Goal: Transaction & Acquisition: Purchase product/service

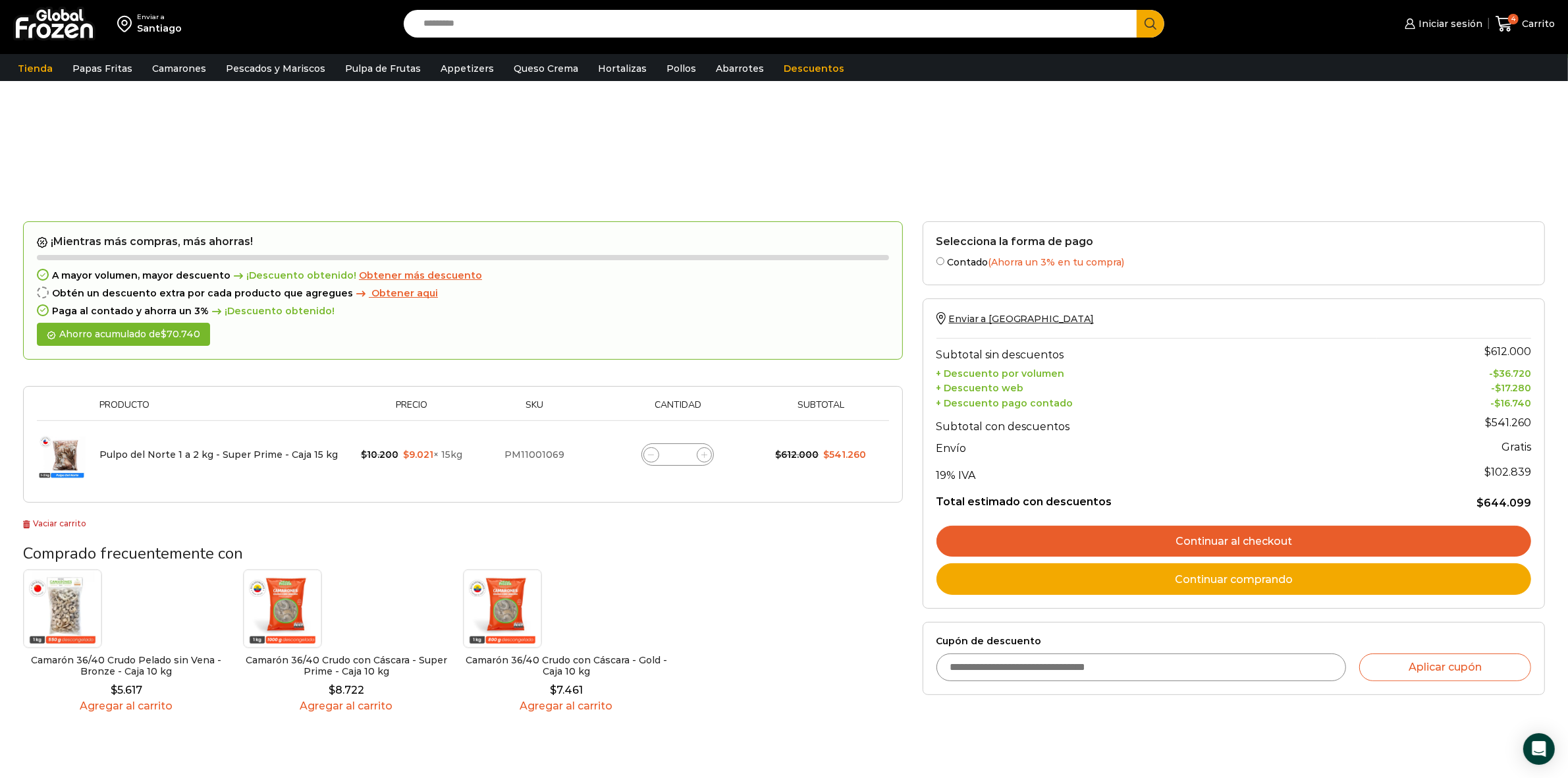
scroll to position [83, 0]
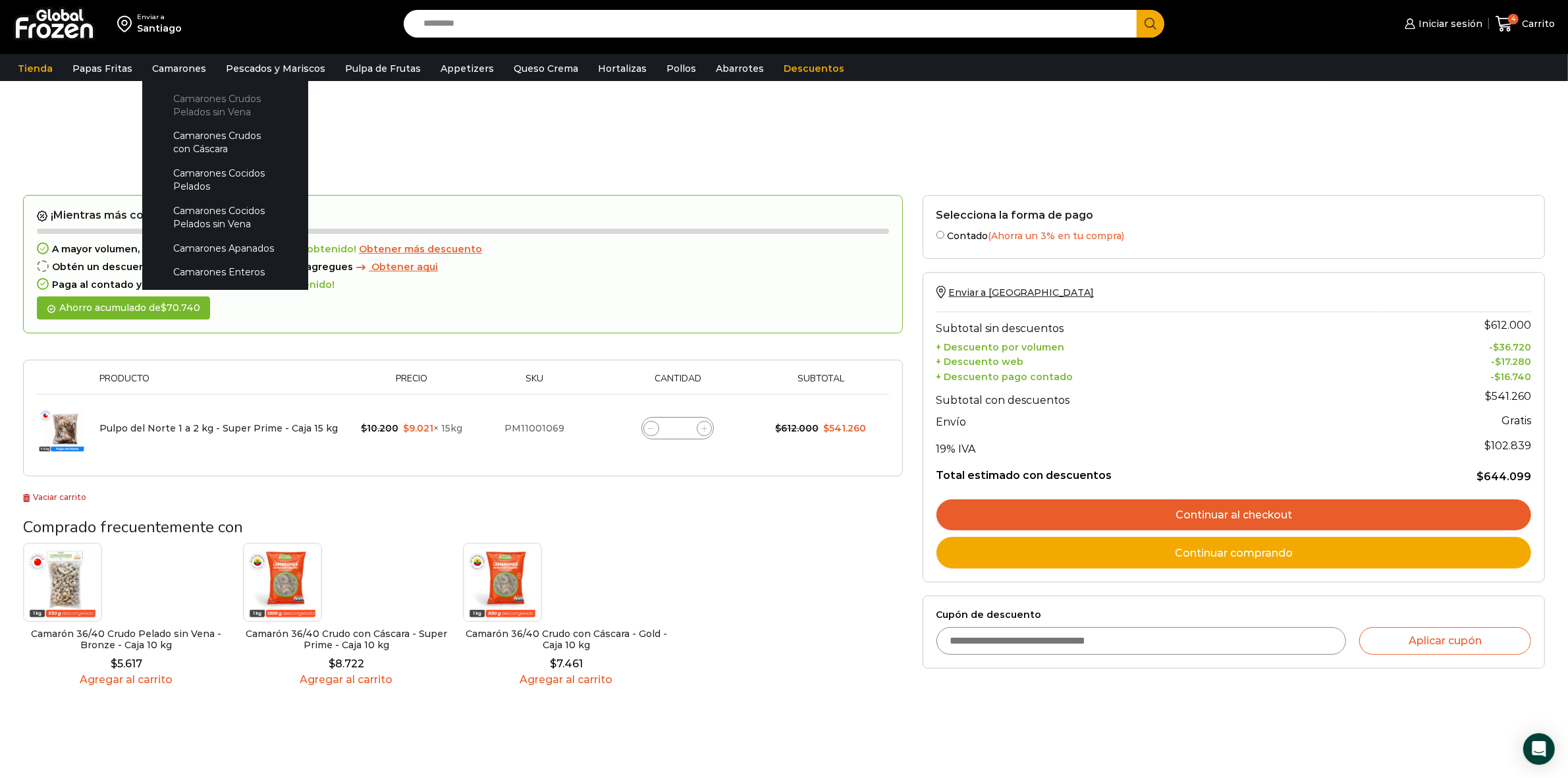
click at [236, 107] on link "Camarones Crudos Pelados sin Vena" at bounding box center [225, 105] width 140 height 38
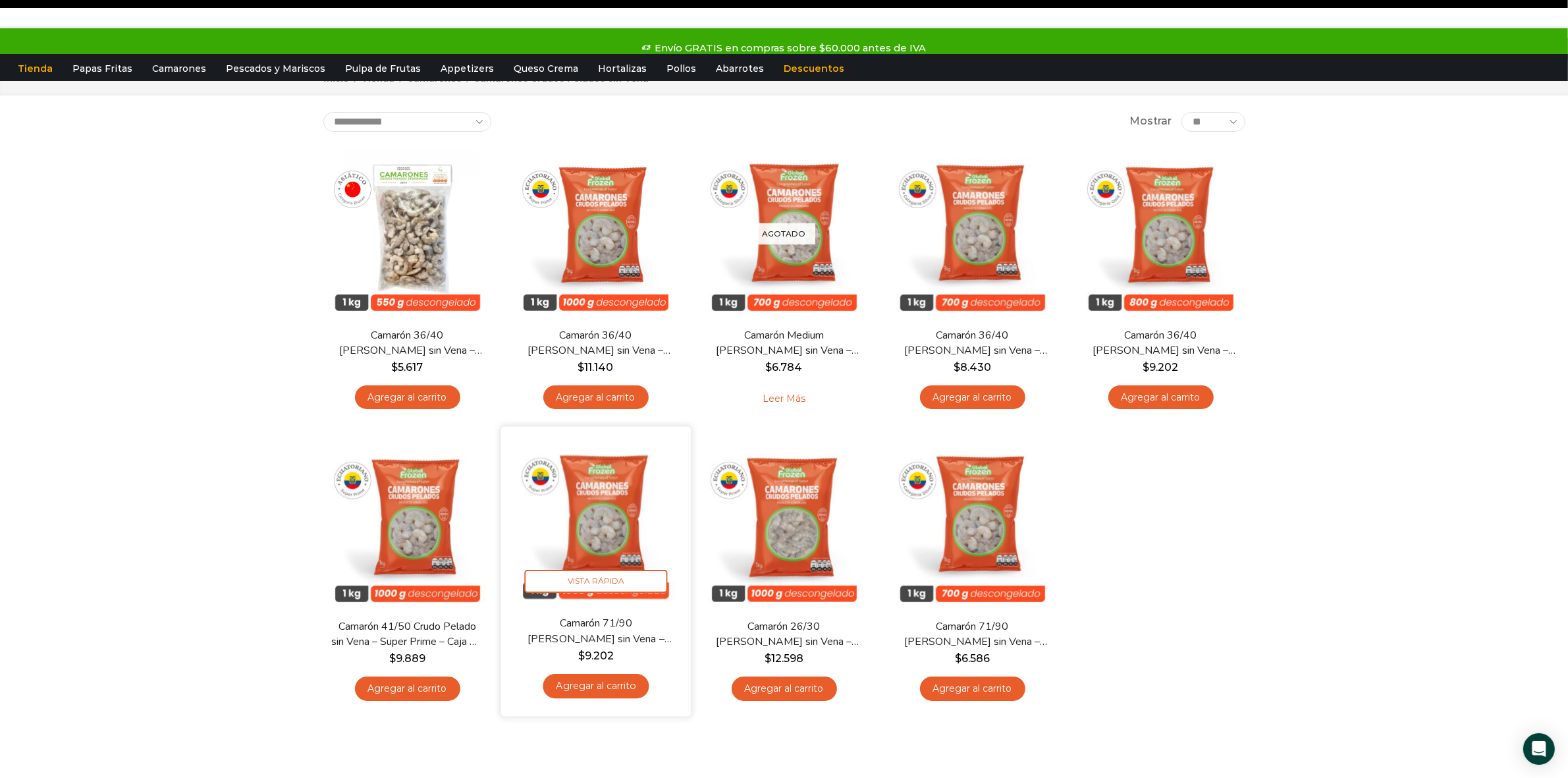
scroll to position [83, 0]
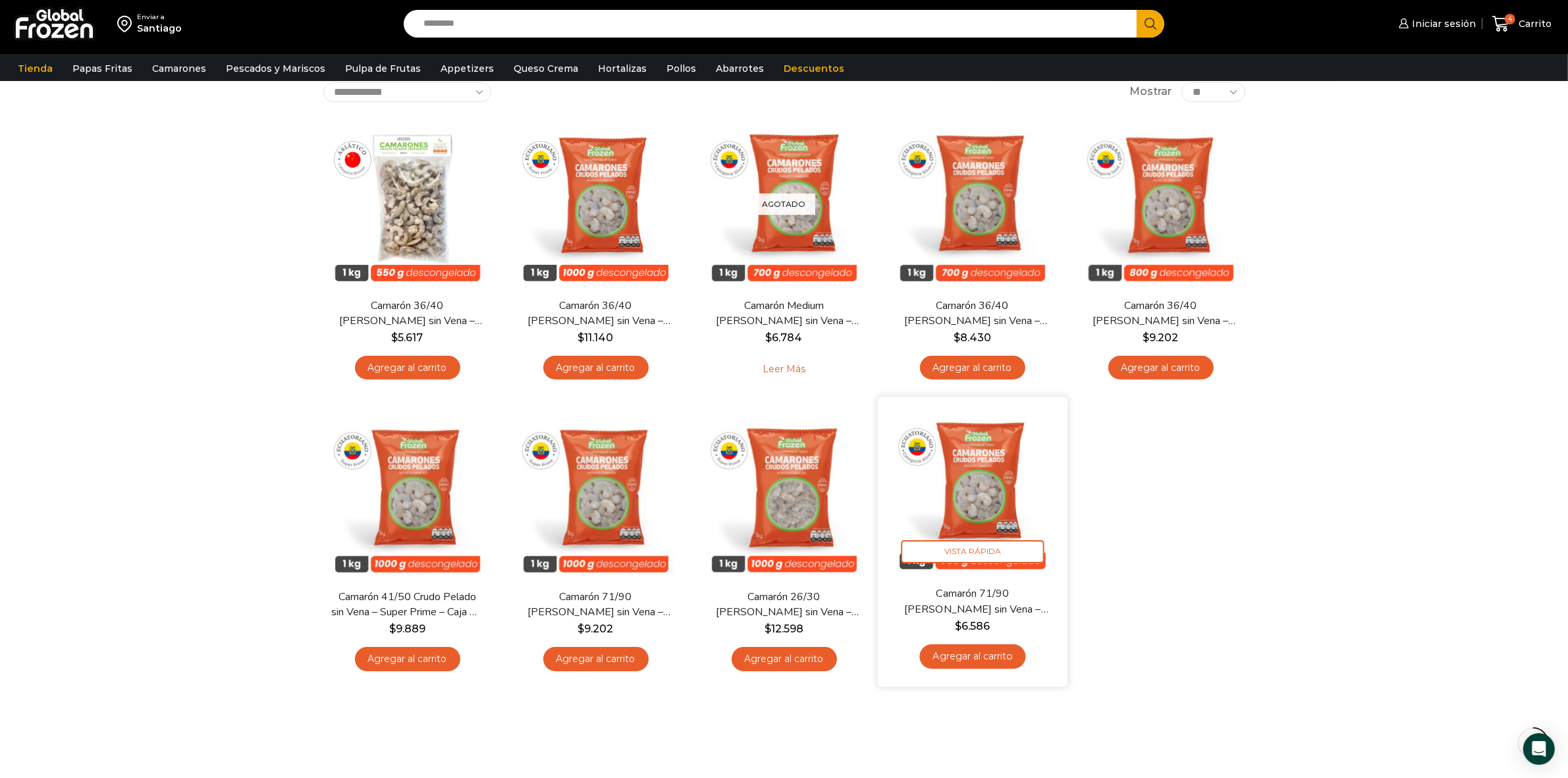
click at [1003, 654] on link "Agregar al carrito" at bounding box center [972, 656] width 106 height 24
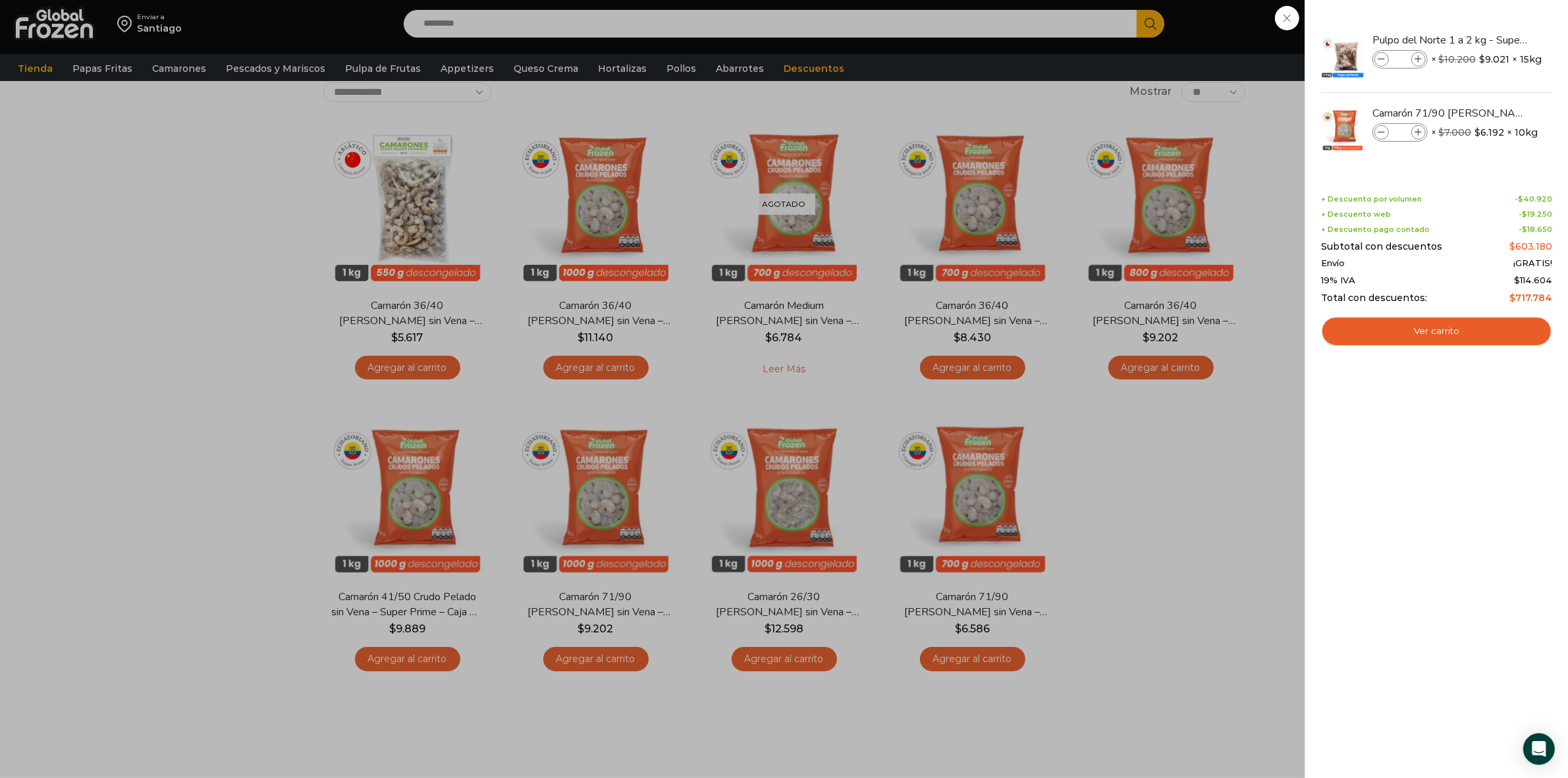
click at [1489, 40] on div "5 Carrito 5 5 Shopping Cart *" at bounding box center [1522, 24] width 66 height 31
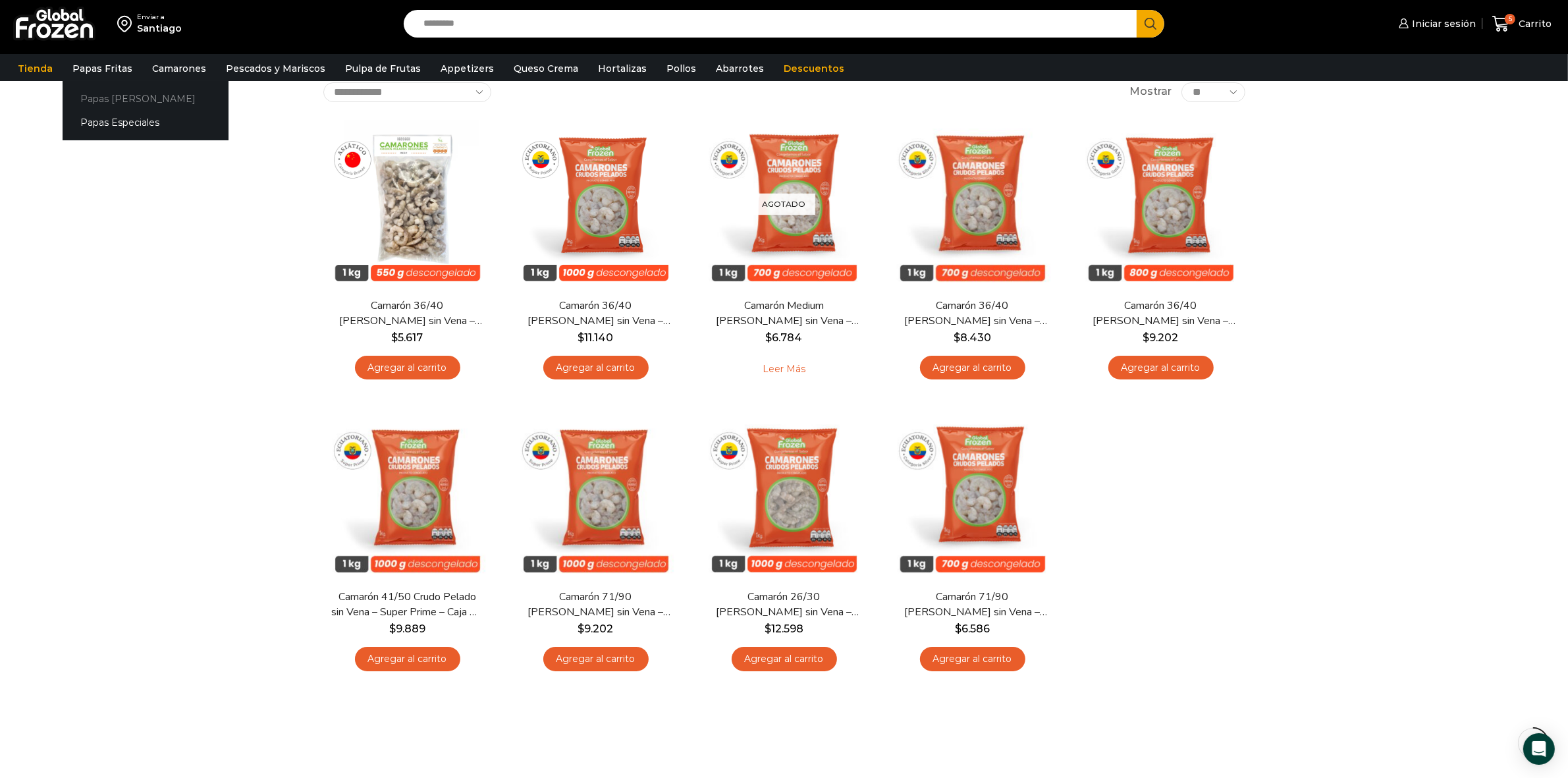
click at [103, 100] on link "Papas [PERSON_NAME]" at bounding box center [145, 98] width 166 height 24
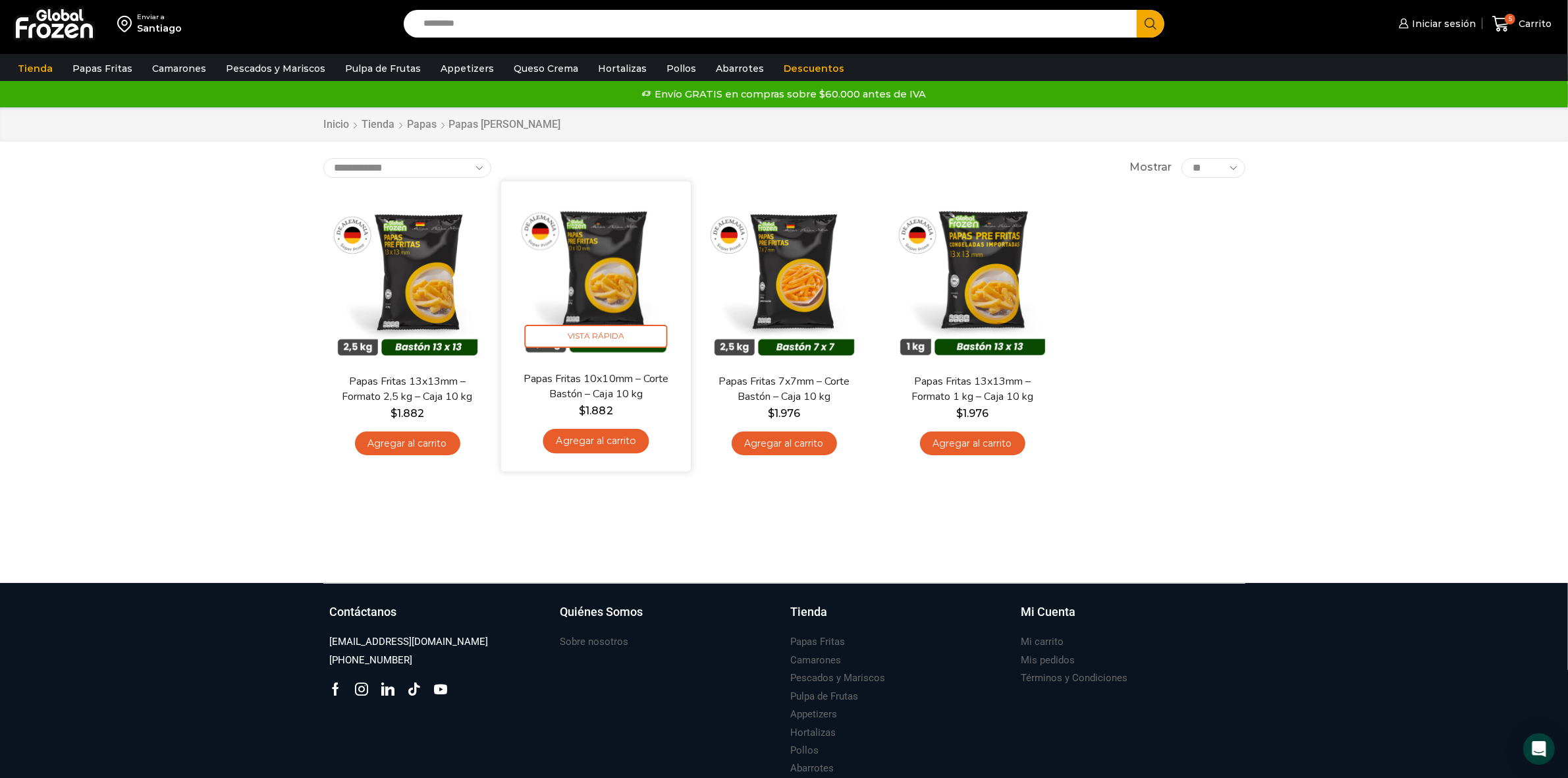
click at [614, 439] on link "Agregar al carrito" at bounding box center [596, 441] width 106 height 24
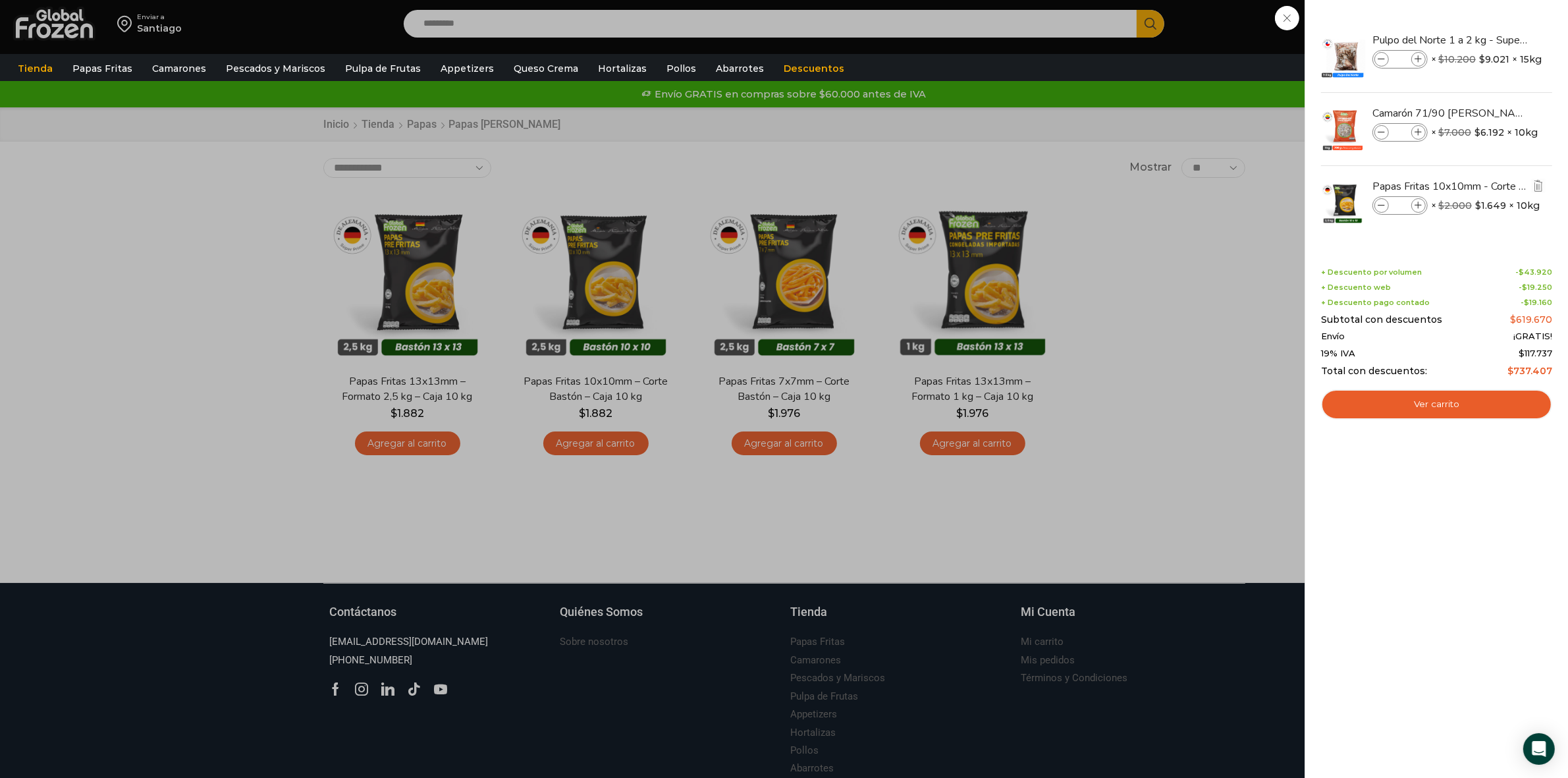
click at [1418, 205] on icon at bounding box center [1419, 206] width 7 height 7
type input "*"
click at [1489, 40] on div "6 Carrito 6 6 Shopping Cart *" at bounding box center [1522, 24] width 66 height 31
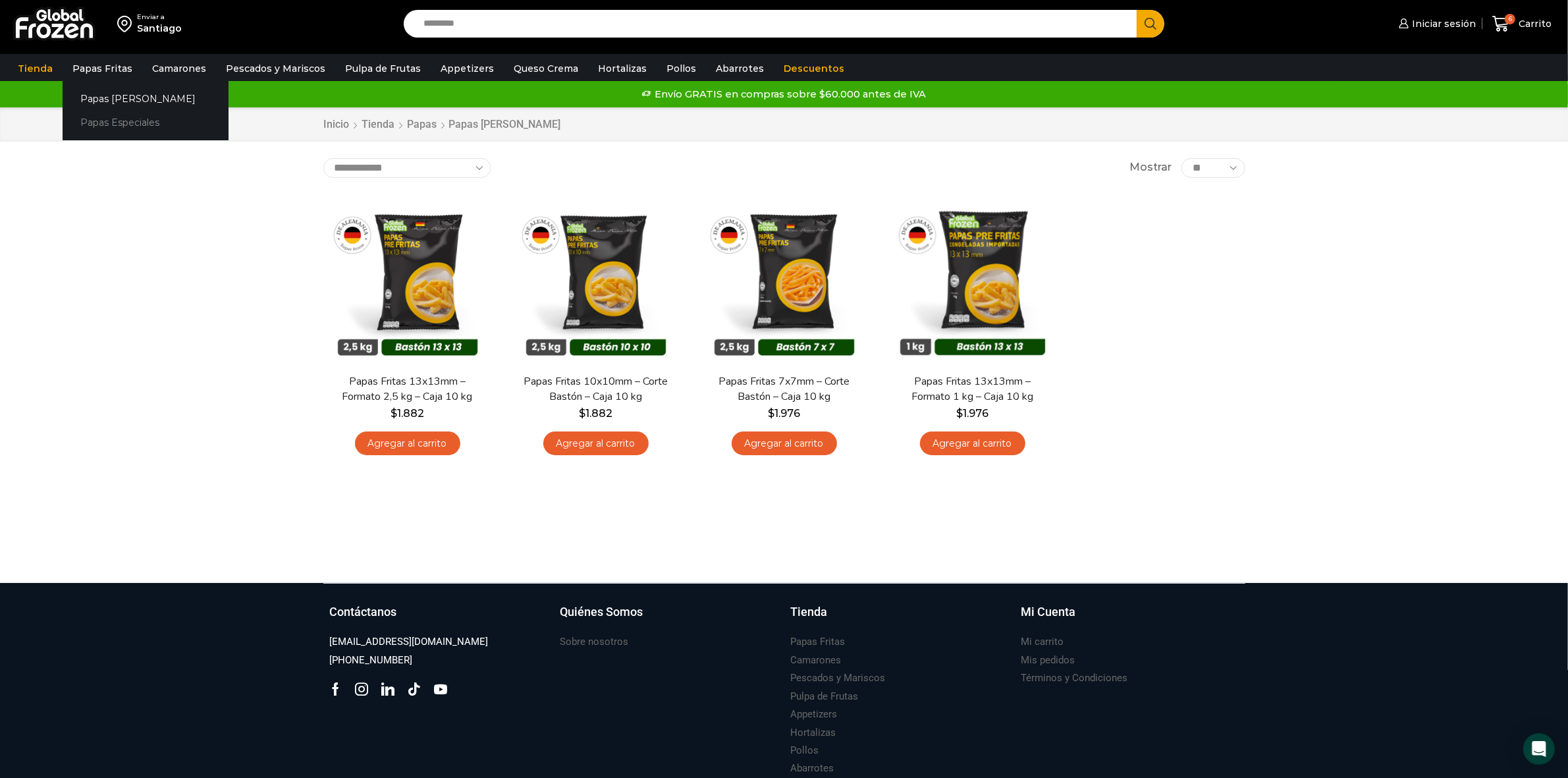
click at [103, 113] on link "Papas Especiales" at bounding box center [145, 123] width 166 height 24
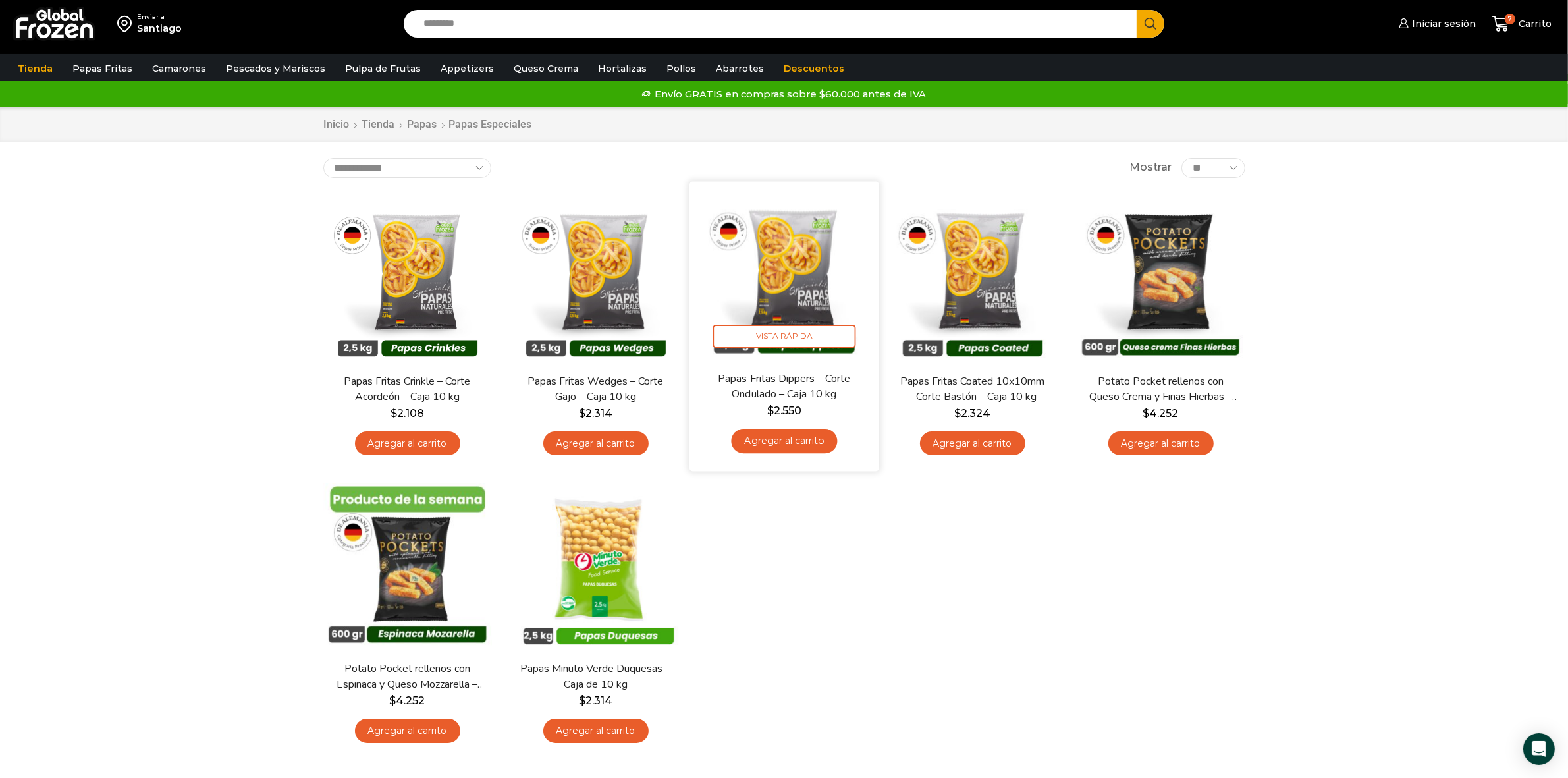
click at [795, 443] on link "Agregar al carrito" at bounding box center [784, 441] width 106 height 24
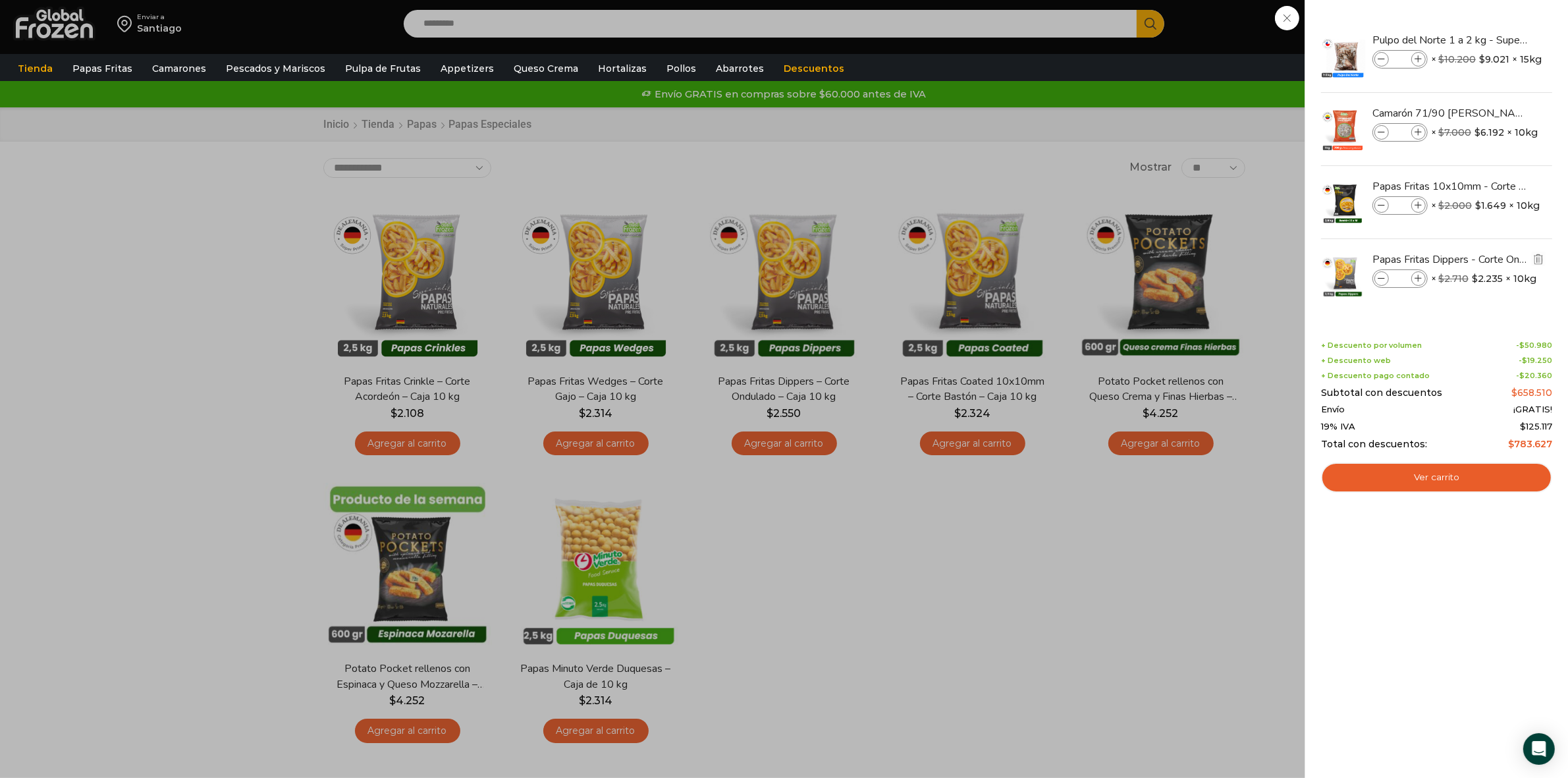
click at [1420, 279] on icon at bounding box center [1419, 279] width 7 height 7
type input "*"
click at [1496, 480] on link "Ver carrito" at bounding box center [1436, 477] width 231 height 30
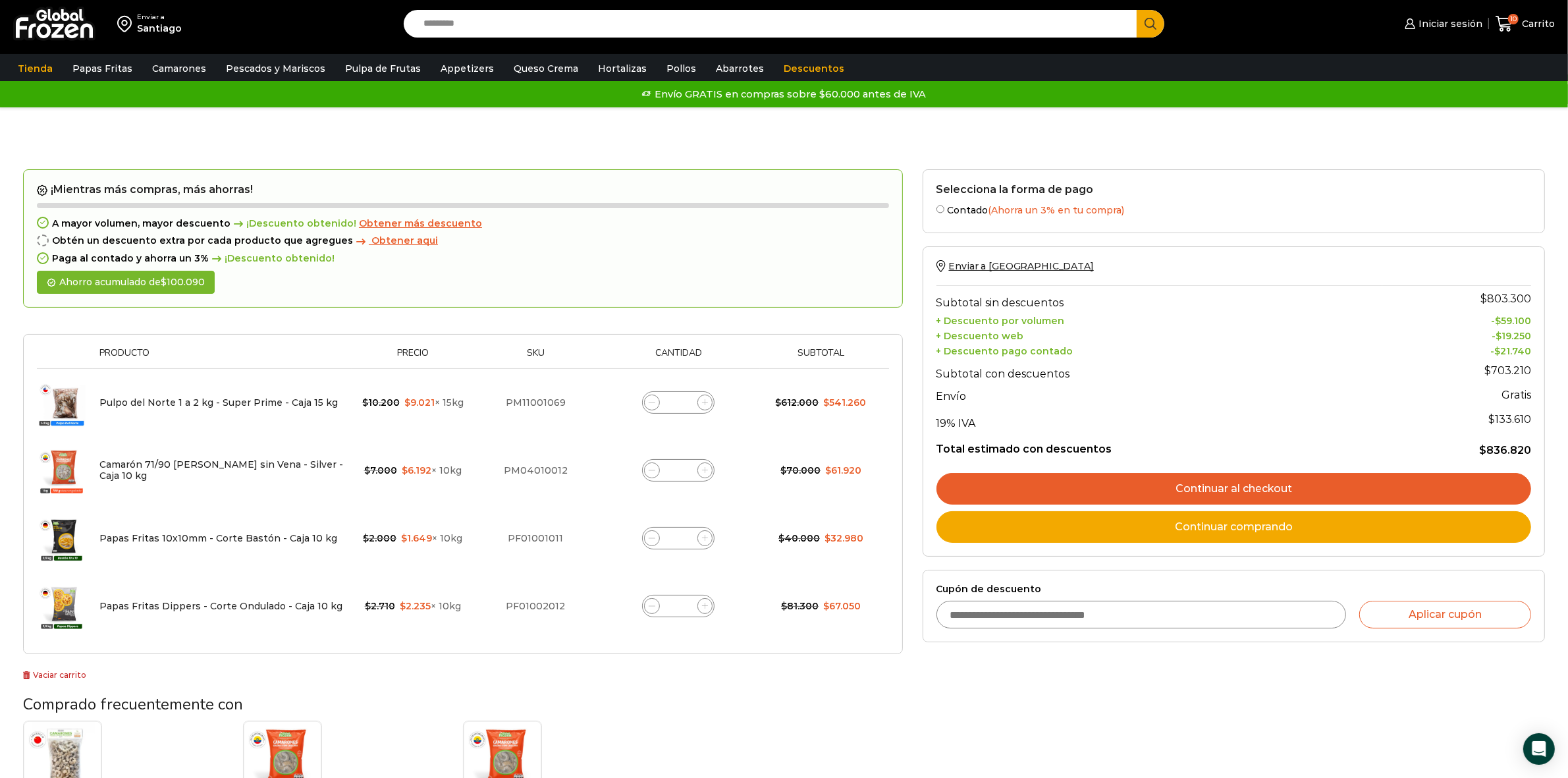
click at [1245, 491] on link "Continuar al checkout" at bounding box center [1234, 488] width 595 height 32
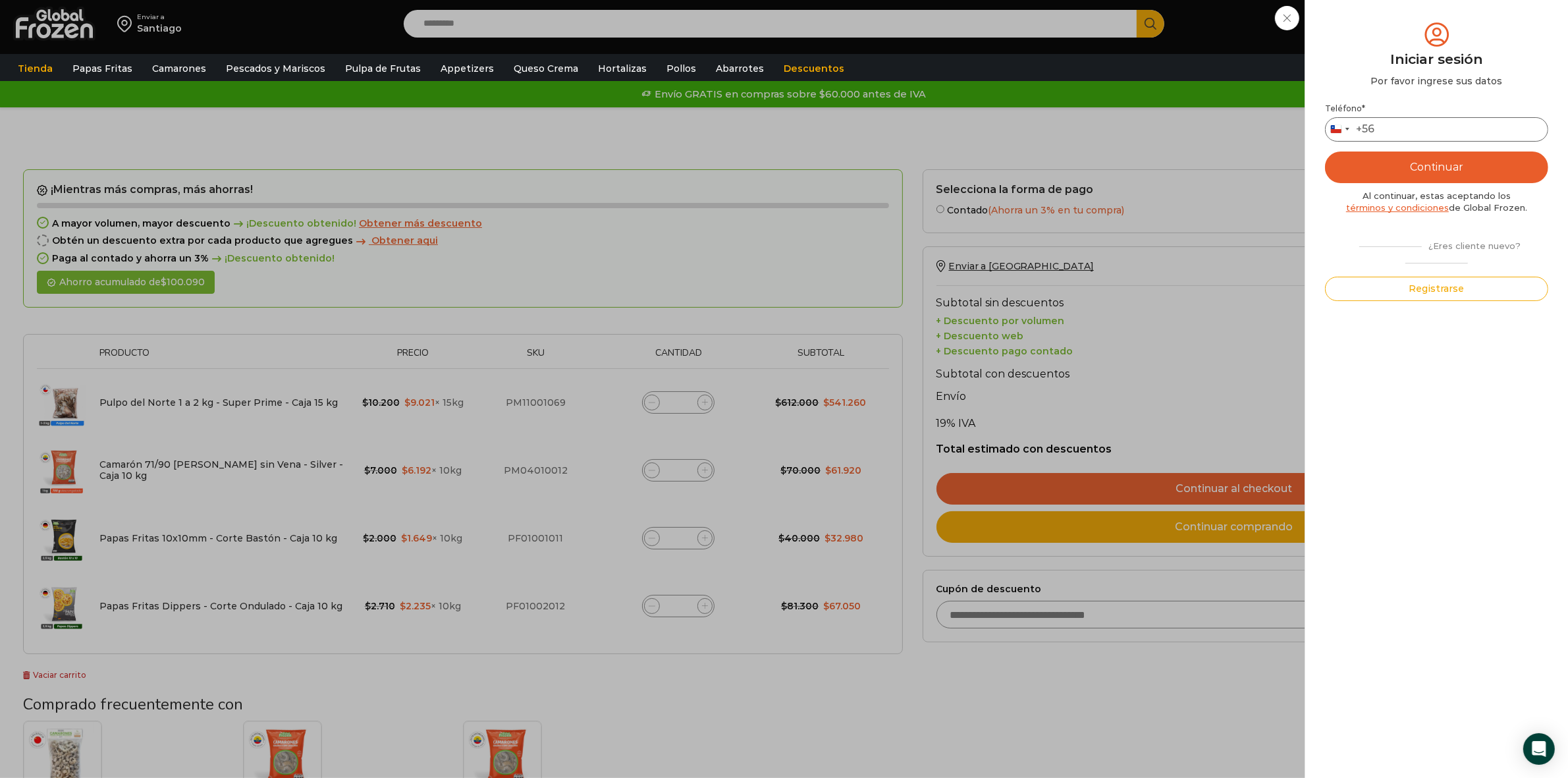
click at [1418, 120] on input "Teléfono *" at bounding box center [1436, 130] width 223 height 24
type input "*********"
click at [1446, 162] on button "Continuar" at bounding box center [1436, 167] width 223 height 32
click at [1342, 129] on input "text" at bounding box center [1344, 129] width 32 height 24
type input "*"
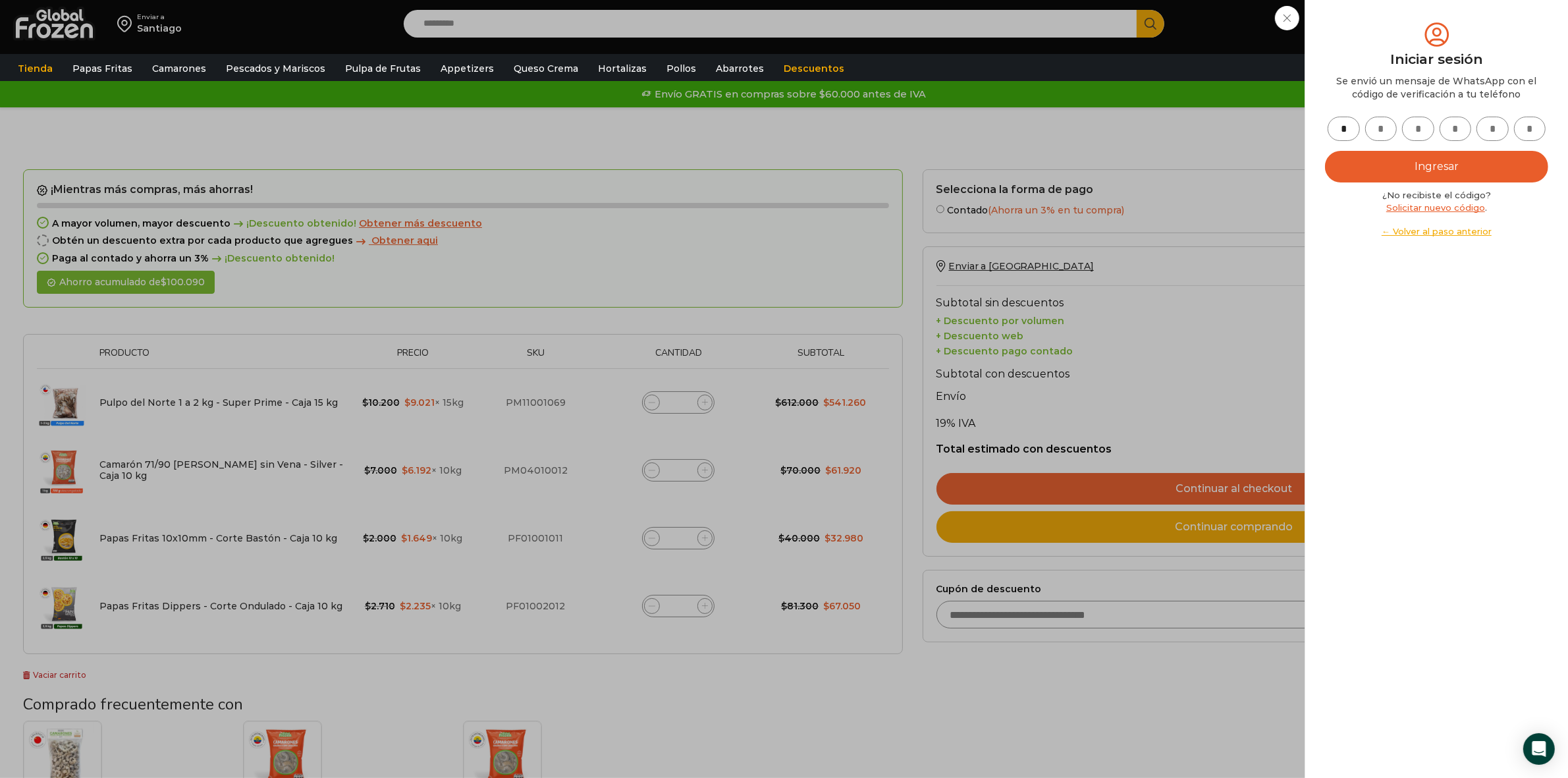
type input "*"
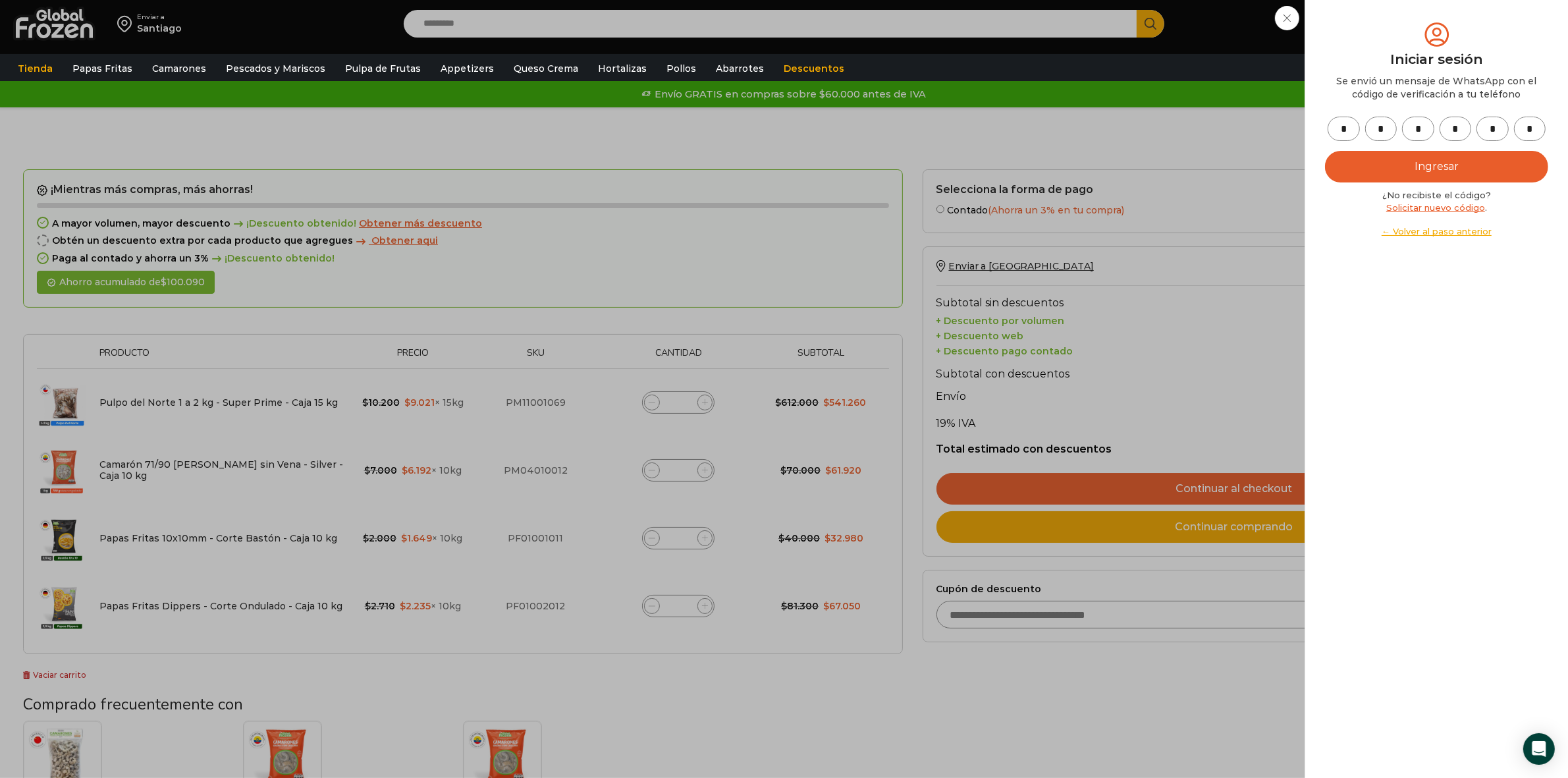
click at [1457, 168] on button "Ingresar" at bounding box center [1436, 167] width 223 height 32
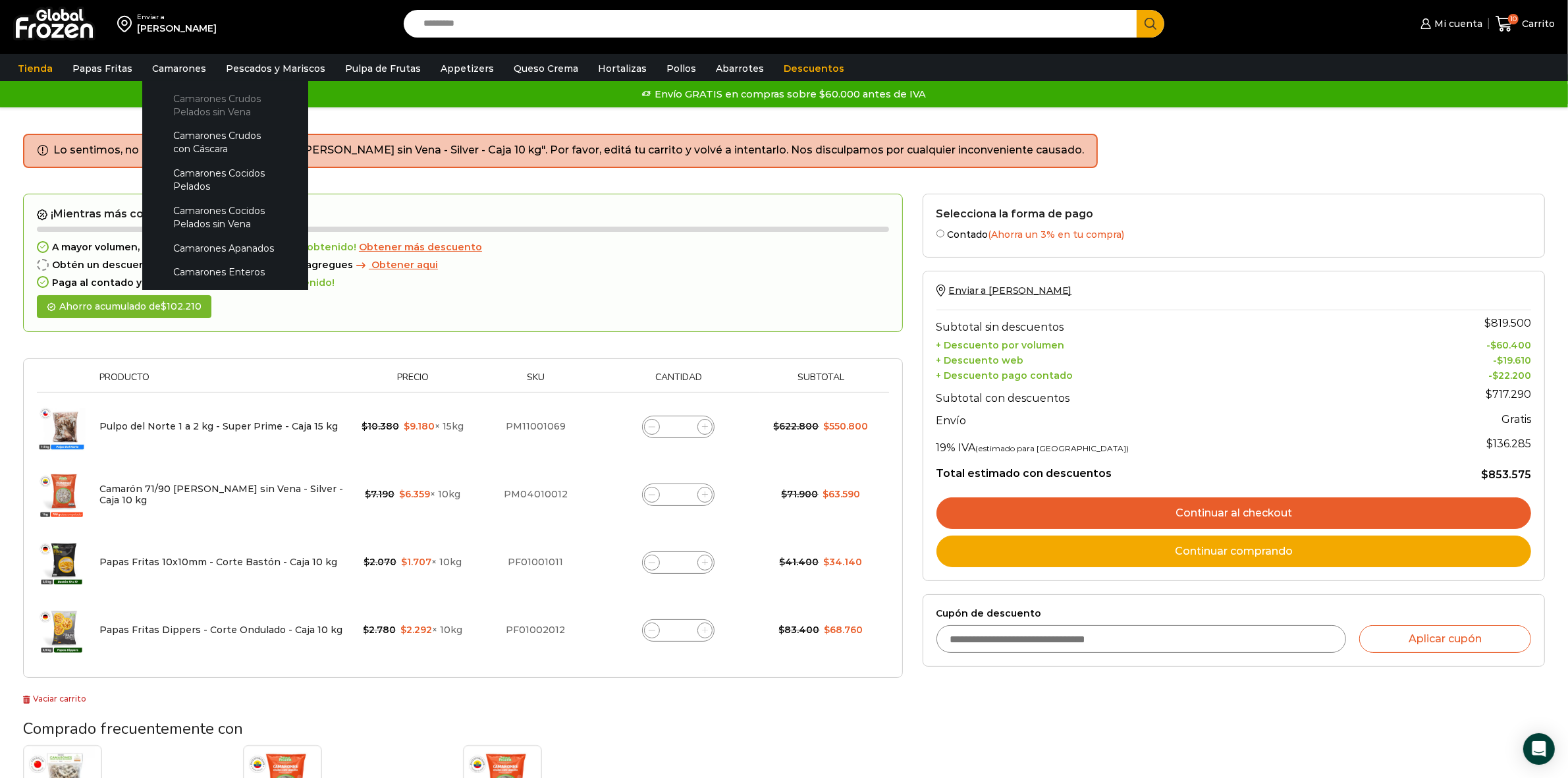
click at [183, 109] on link "Camarones Crudos Pelados sin Vena" at bounding box center [225, 105] width 140 height 38
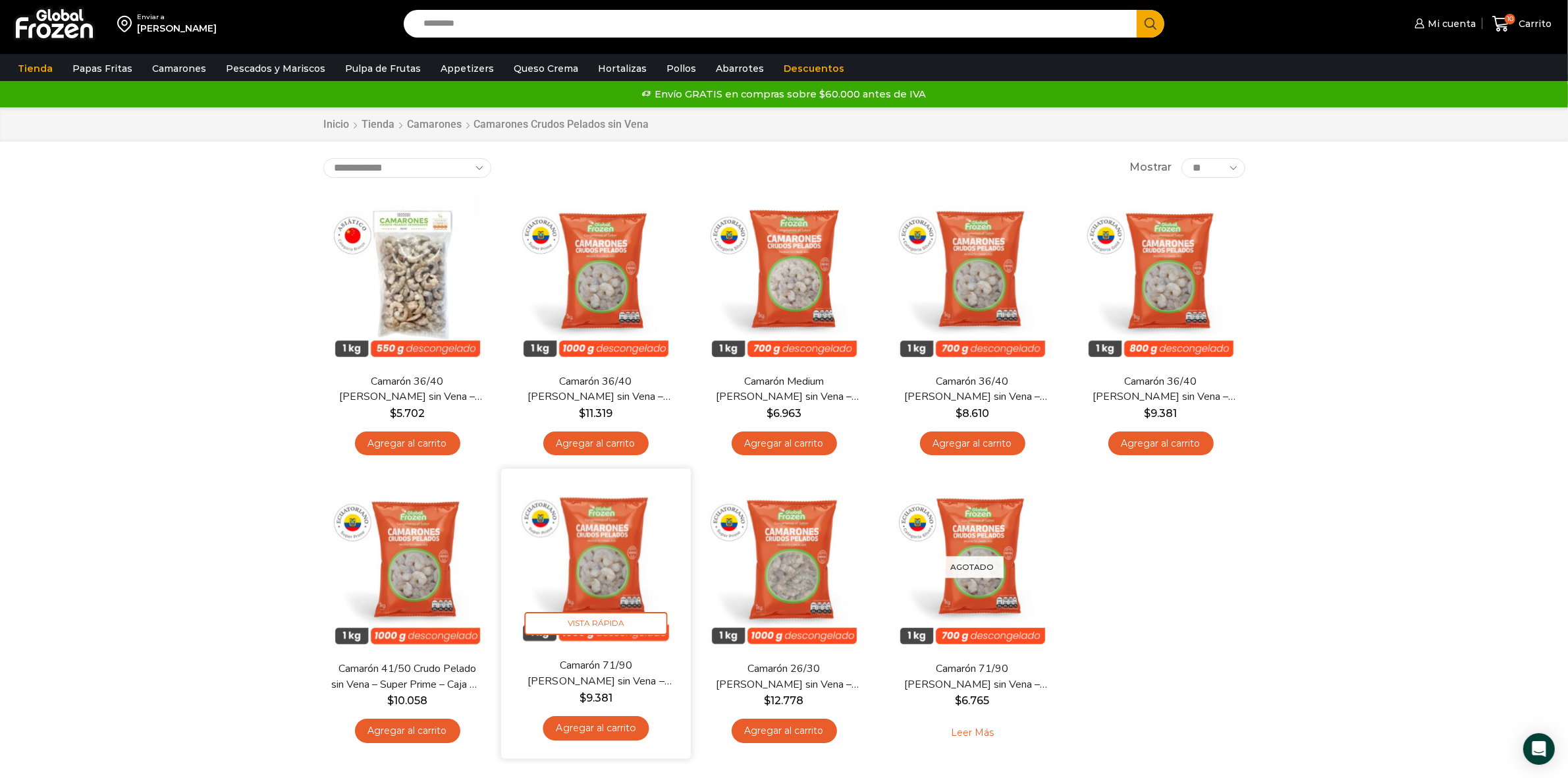
click at [608, 730] on link "Agregar al carrito" at bounding box center [596, 728] width 106 height 24
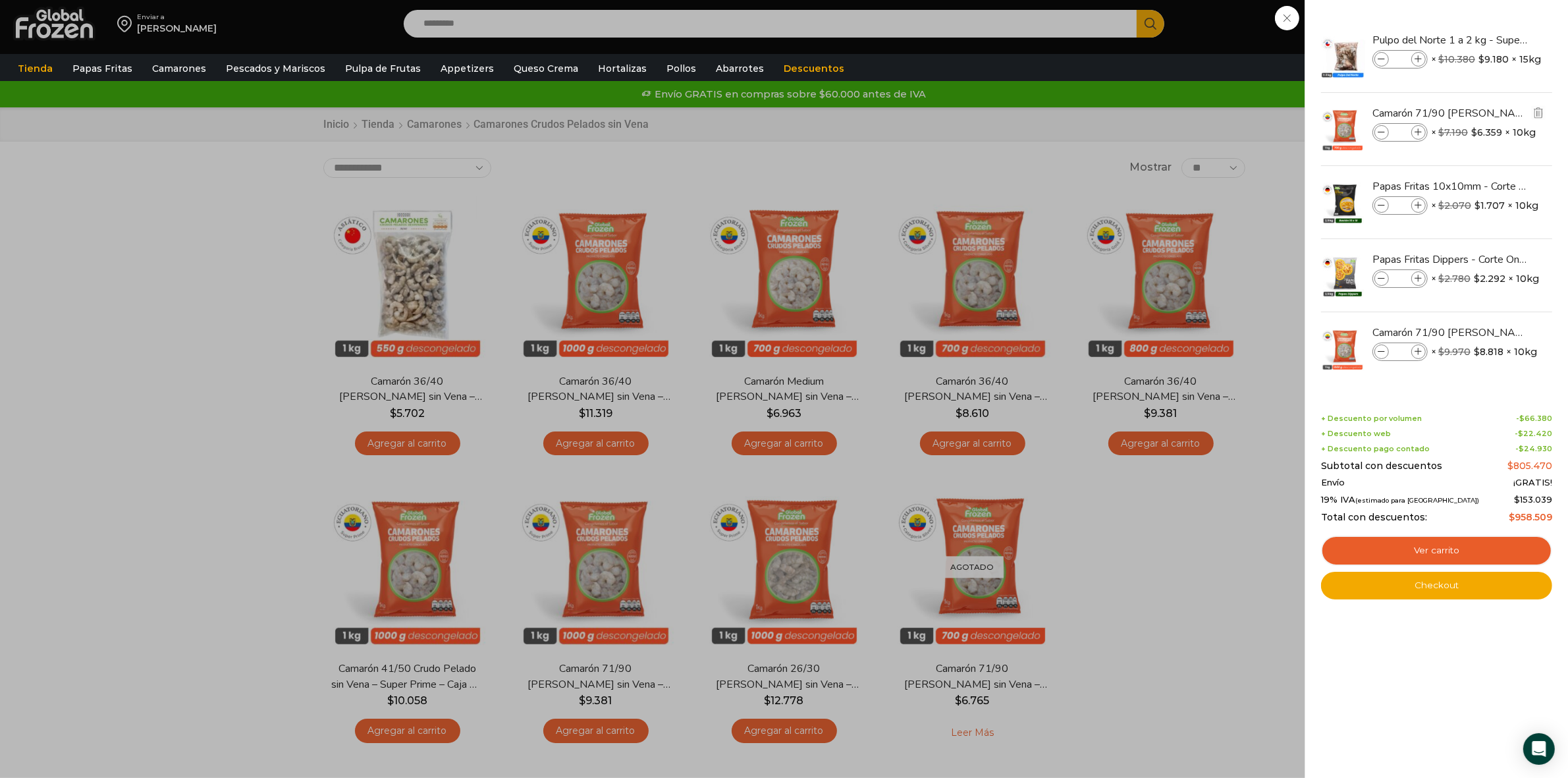
click at [1383, 130] on icon at bounding box center [1382, 132] width 7 height 7
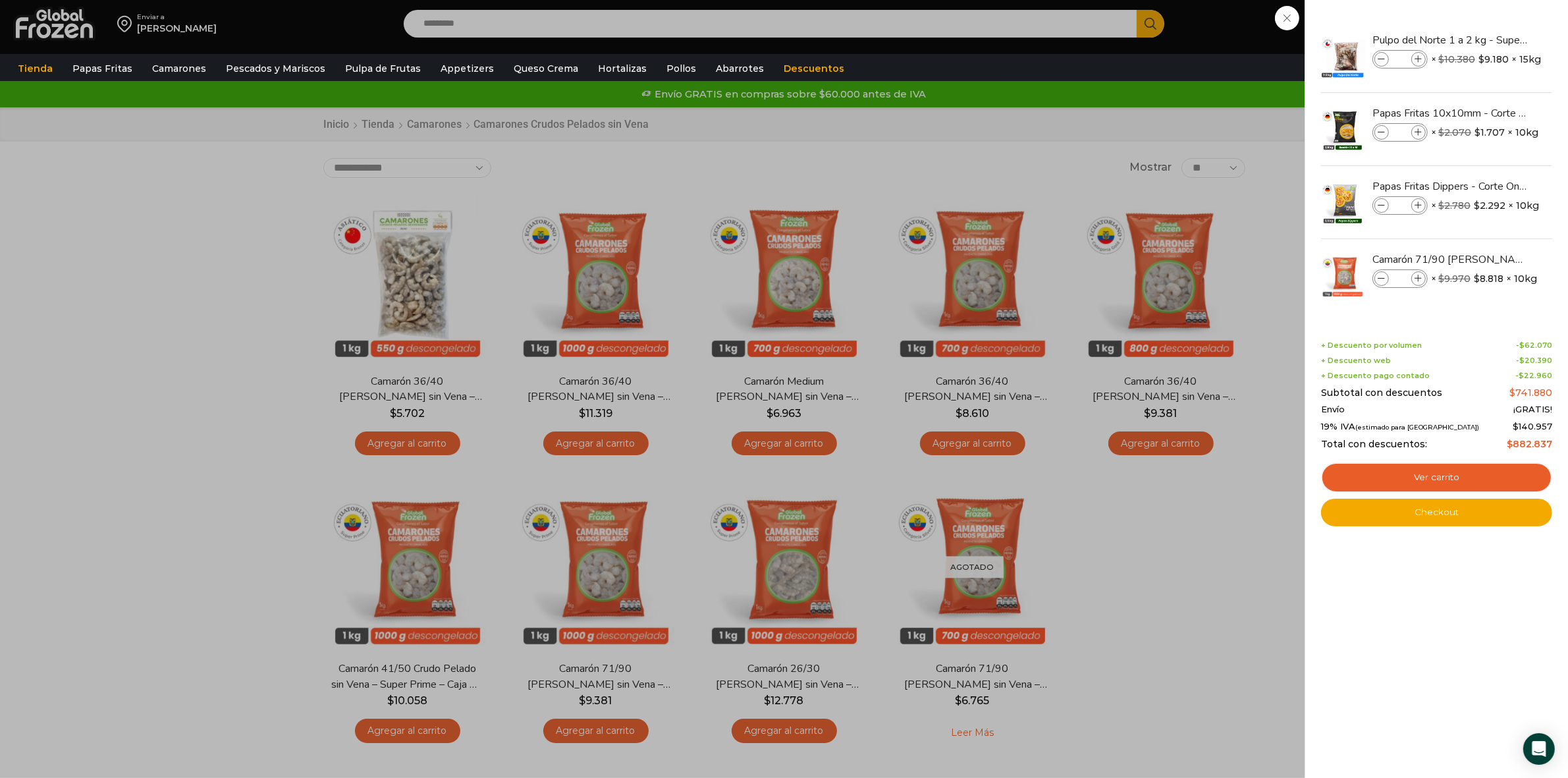
click at [1489, 40] on div "10 Carrito 10 10 Shopping Cart" at bounding box center [1522, 24] width 66 height 31
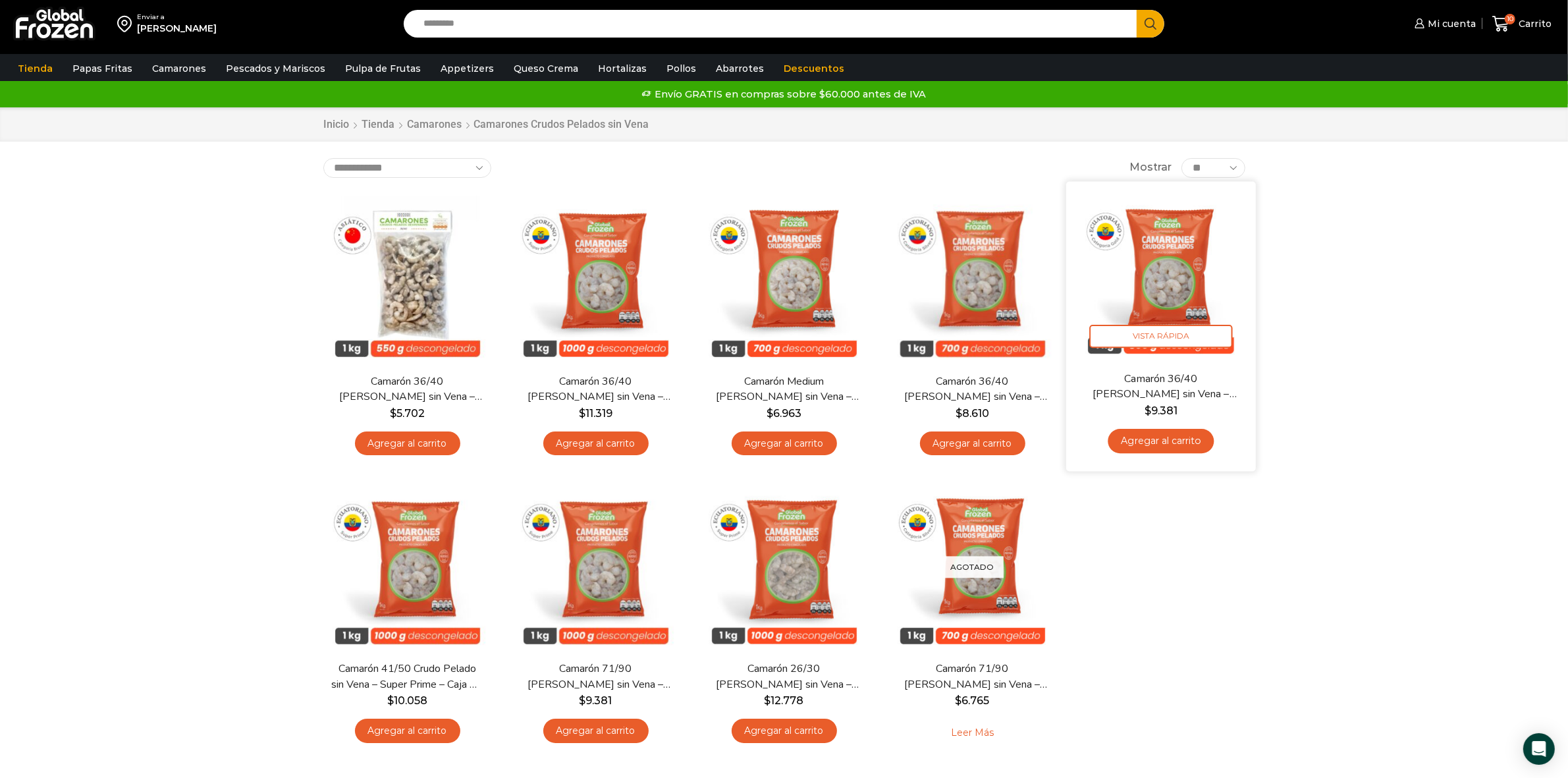
click at [1183, 440] on link "Agregar al carrito" at bounding box center [1161, 441] width 106 height 24
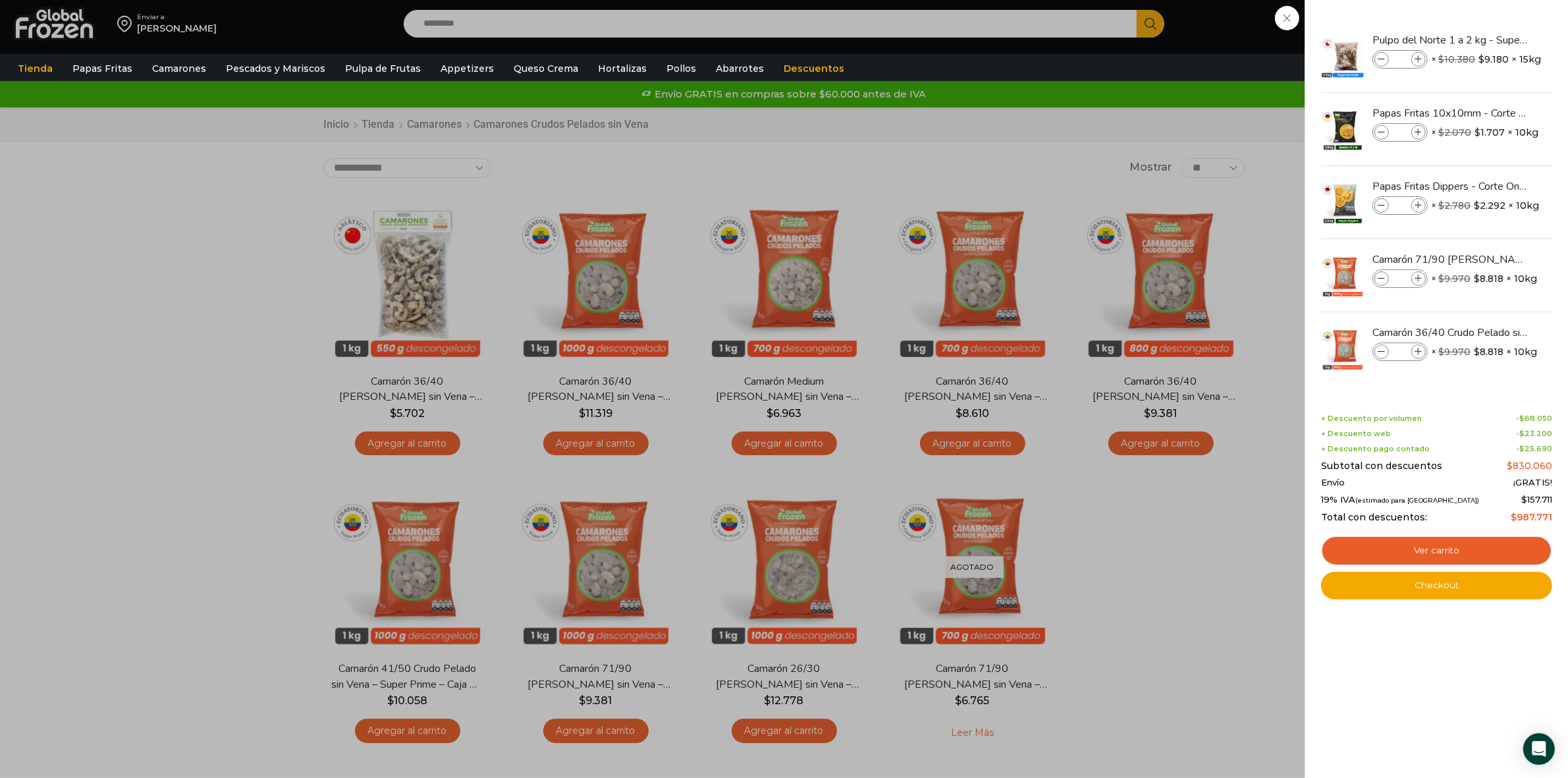
click at [1522, 18] on div "11 Shopping Cart Pulpo del Norte 1 a 2 kg - Super Prime - Caja 15 kg Pulpo del …" at bounding box center [1436, 389] width 263 height 778
click at [1424, 552] on link "Ver carrito" at bounding box center [1436, 550] width 231 height 30
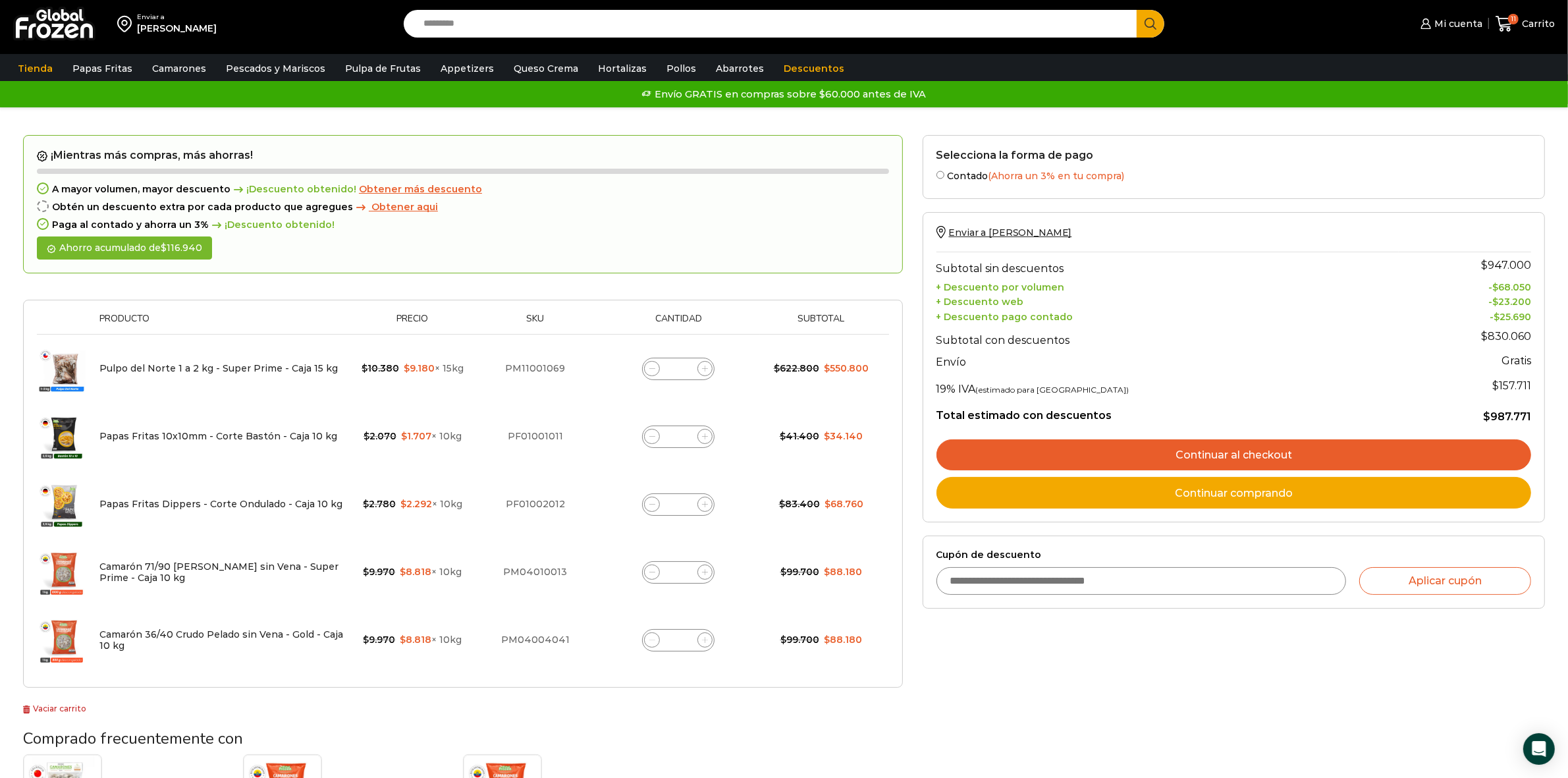
click at [1242, 455] on link "Continuar al checkout" at bounding box center [1234, 455] width 595 height 32
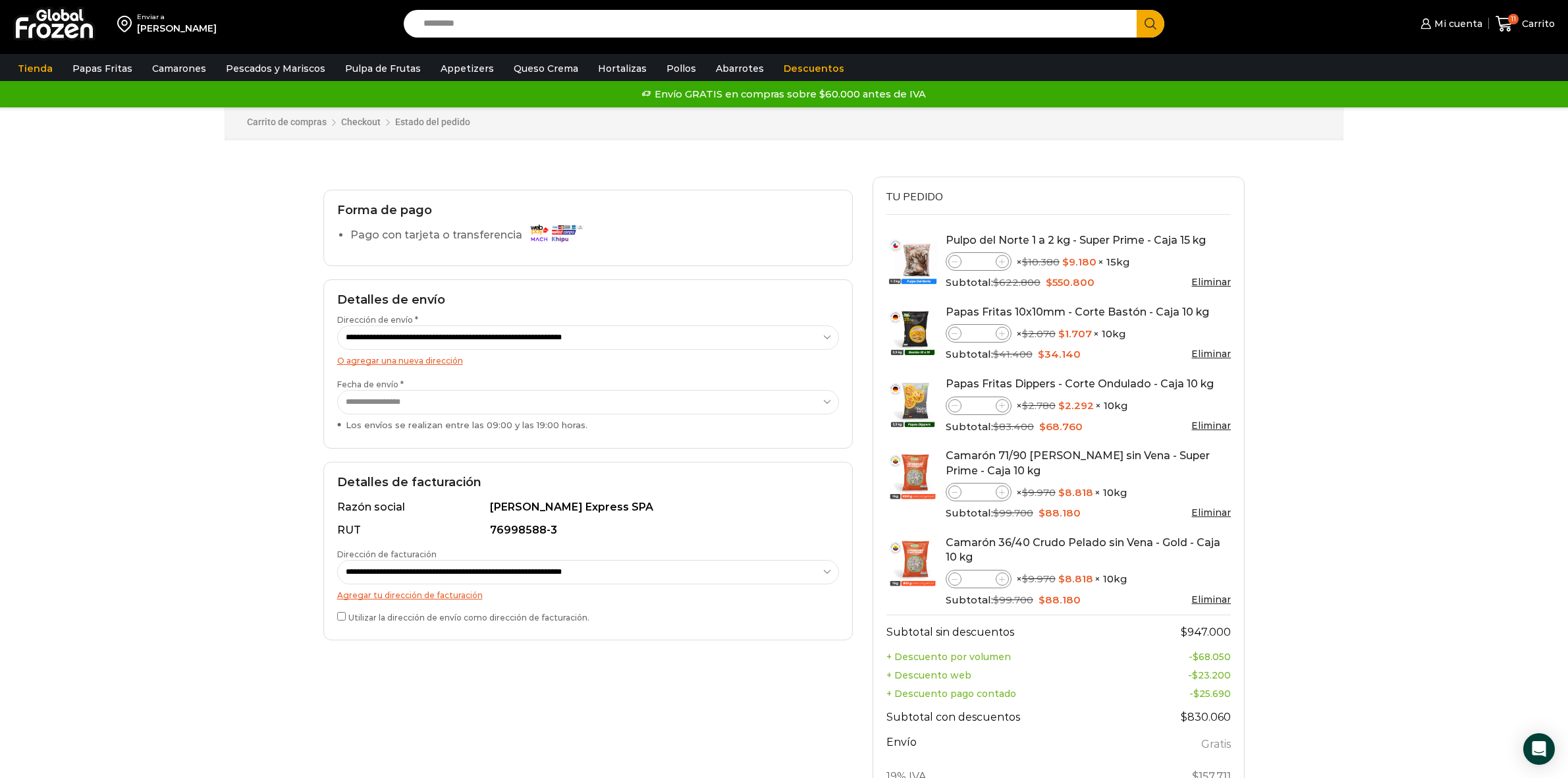
select select "*"
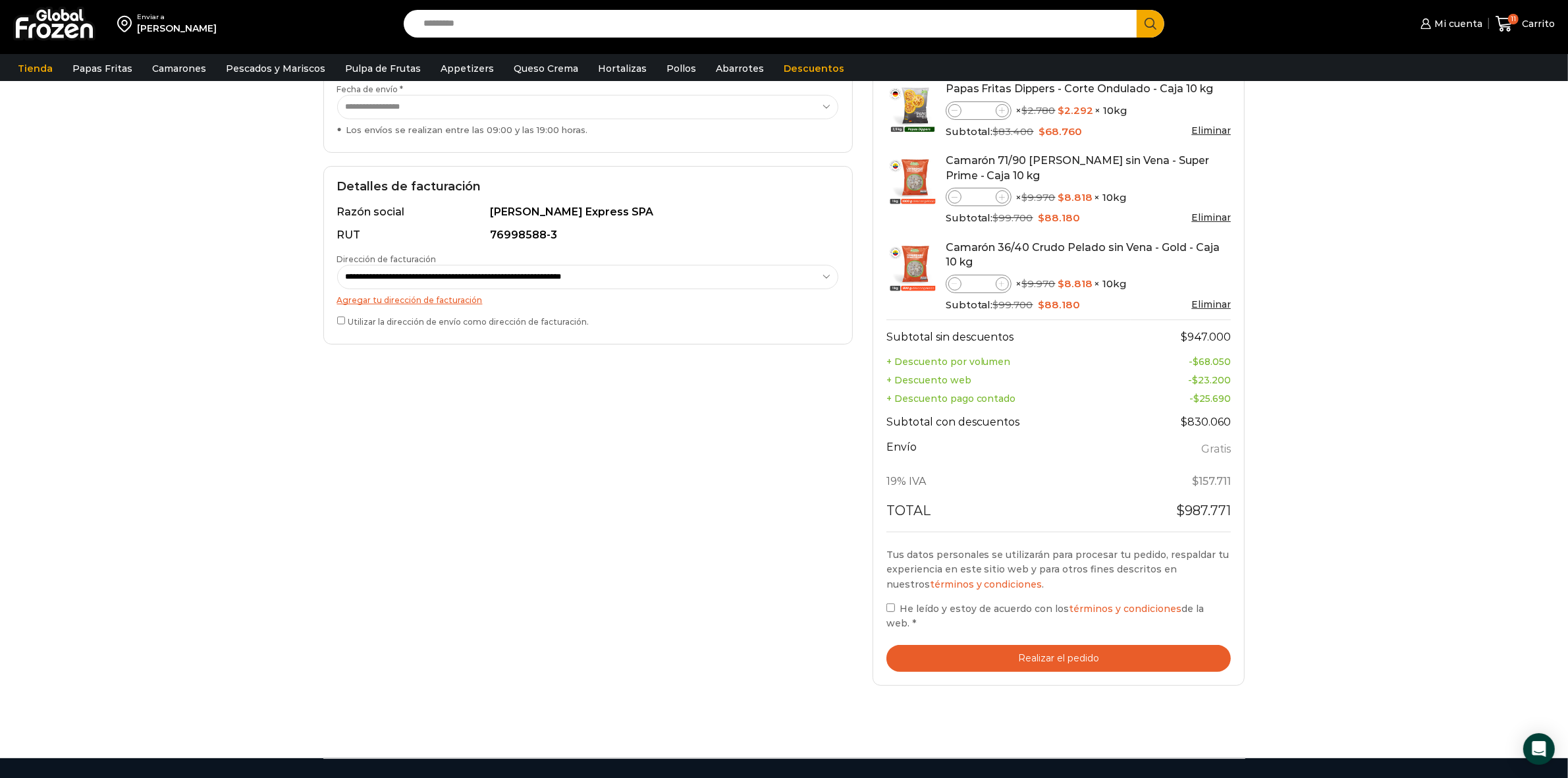
scroll to position [165, 0]
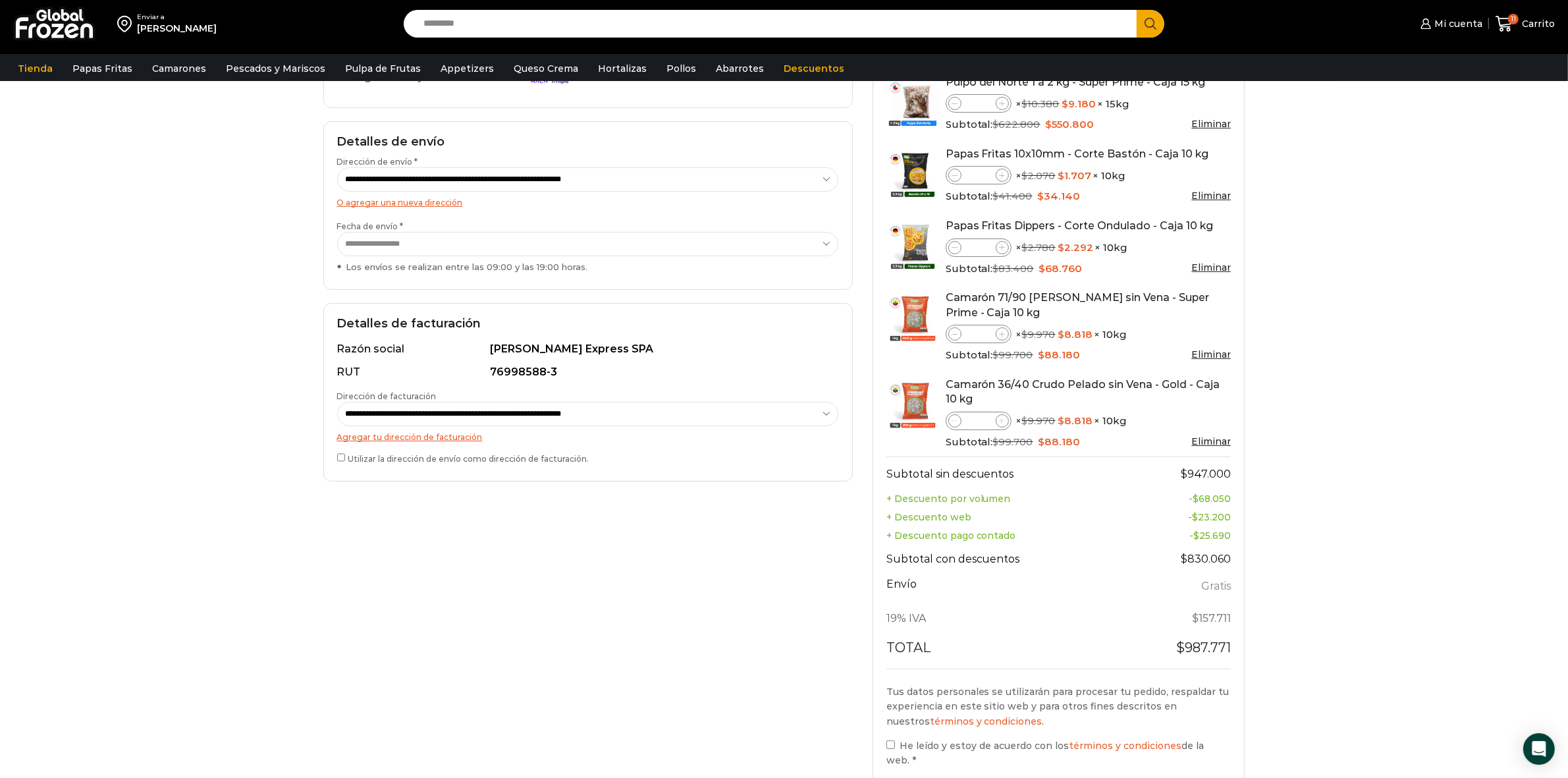
click at [386, 417] on select "**********" at bounding box center [588, 414] width 502 height 24
select select "*"
click at [337, 402] on select "**********" at bounding box center [588, 414] width 502 height 24
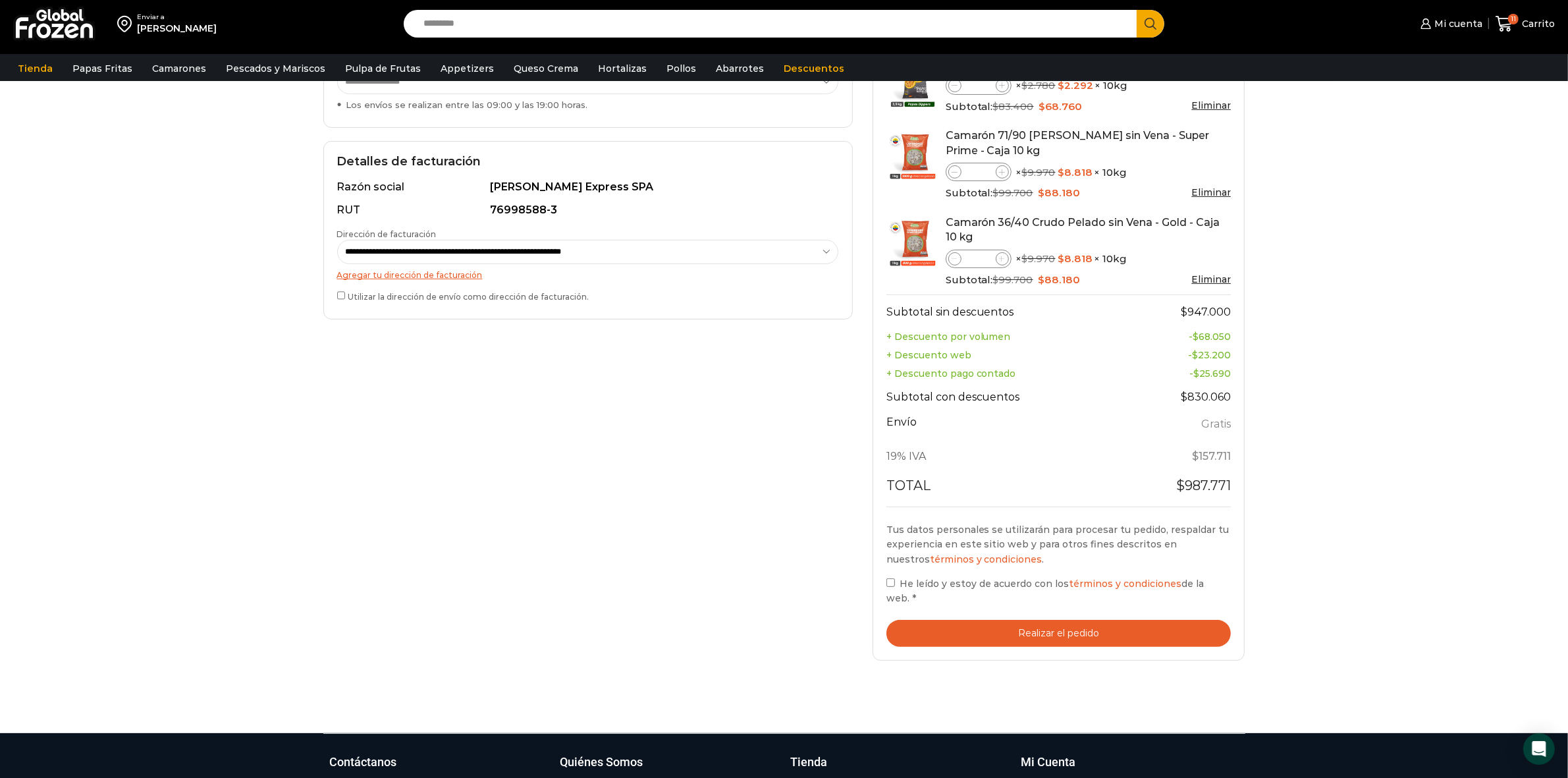
scroll to position [329, 0]
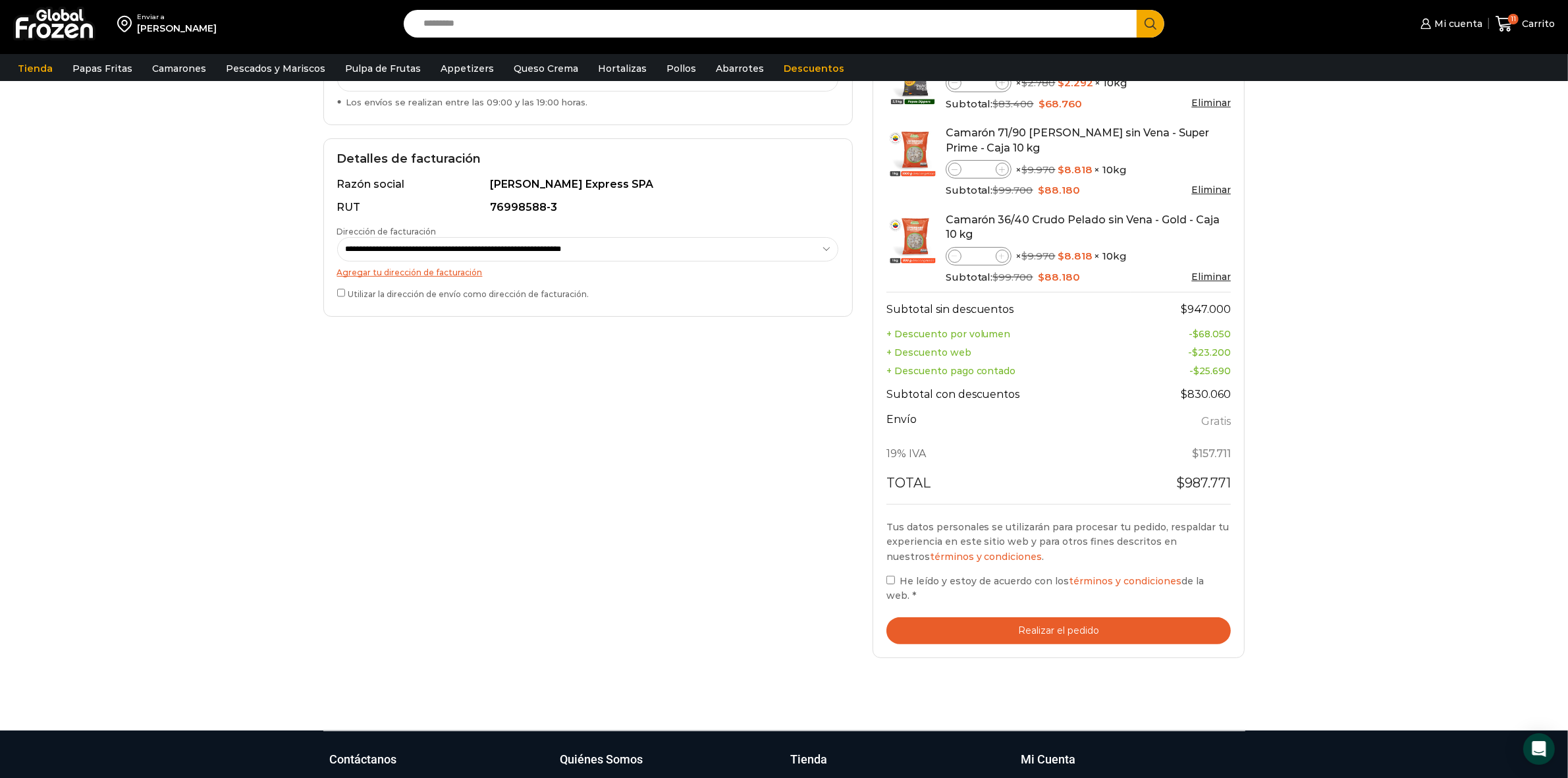
click at [1057, 617] on button "Realizar el pedido" at bounding box center [1059, 631] width 345 height 27
